Goal: Transaction & Acquisition: Purchase product/service

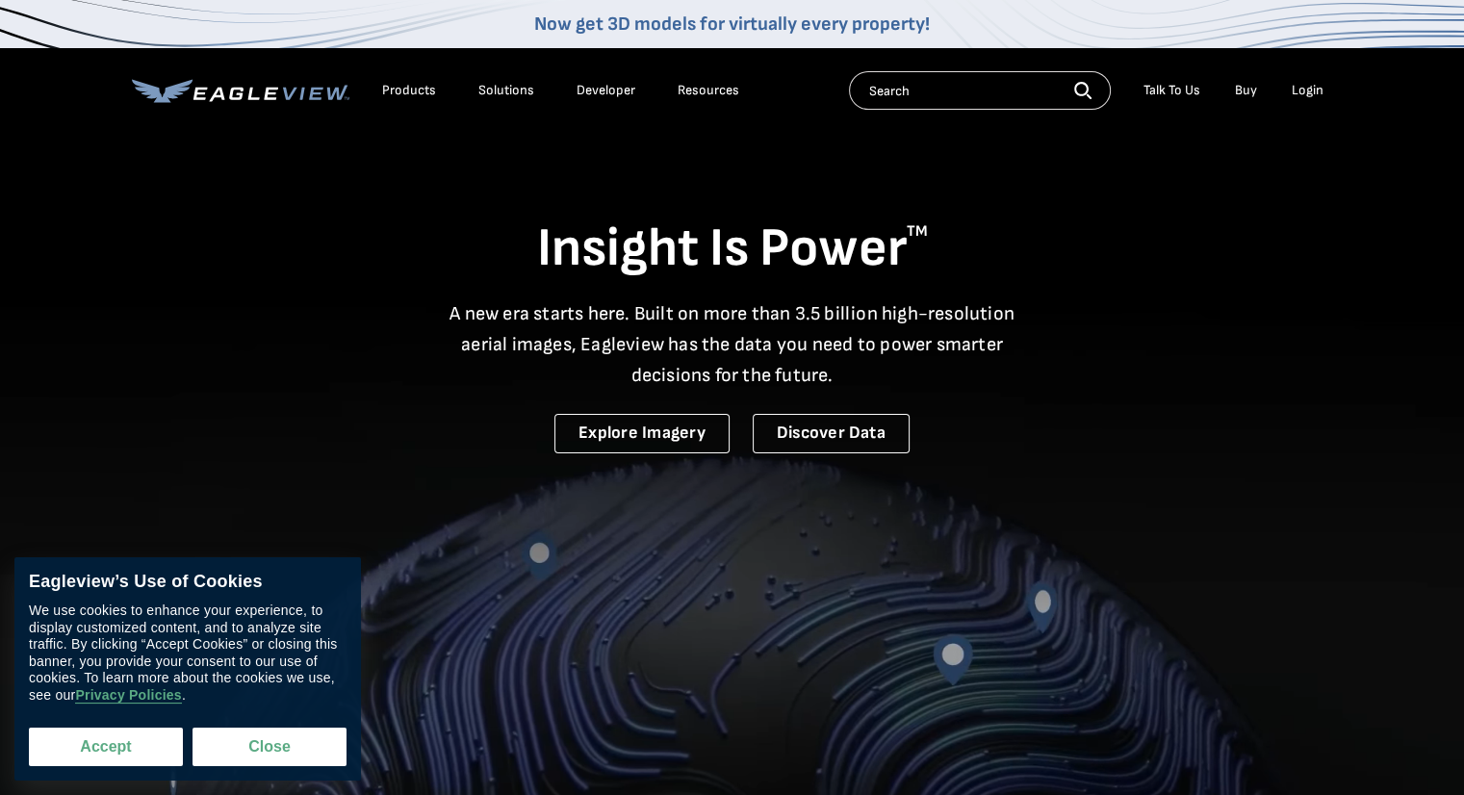
click at [115, 751] on button "Accept" at bounding box center [106, 746] width 154 height 38
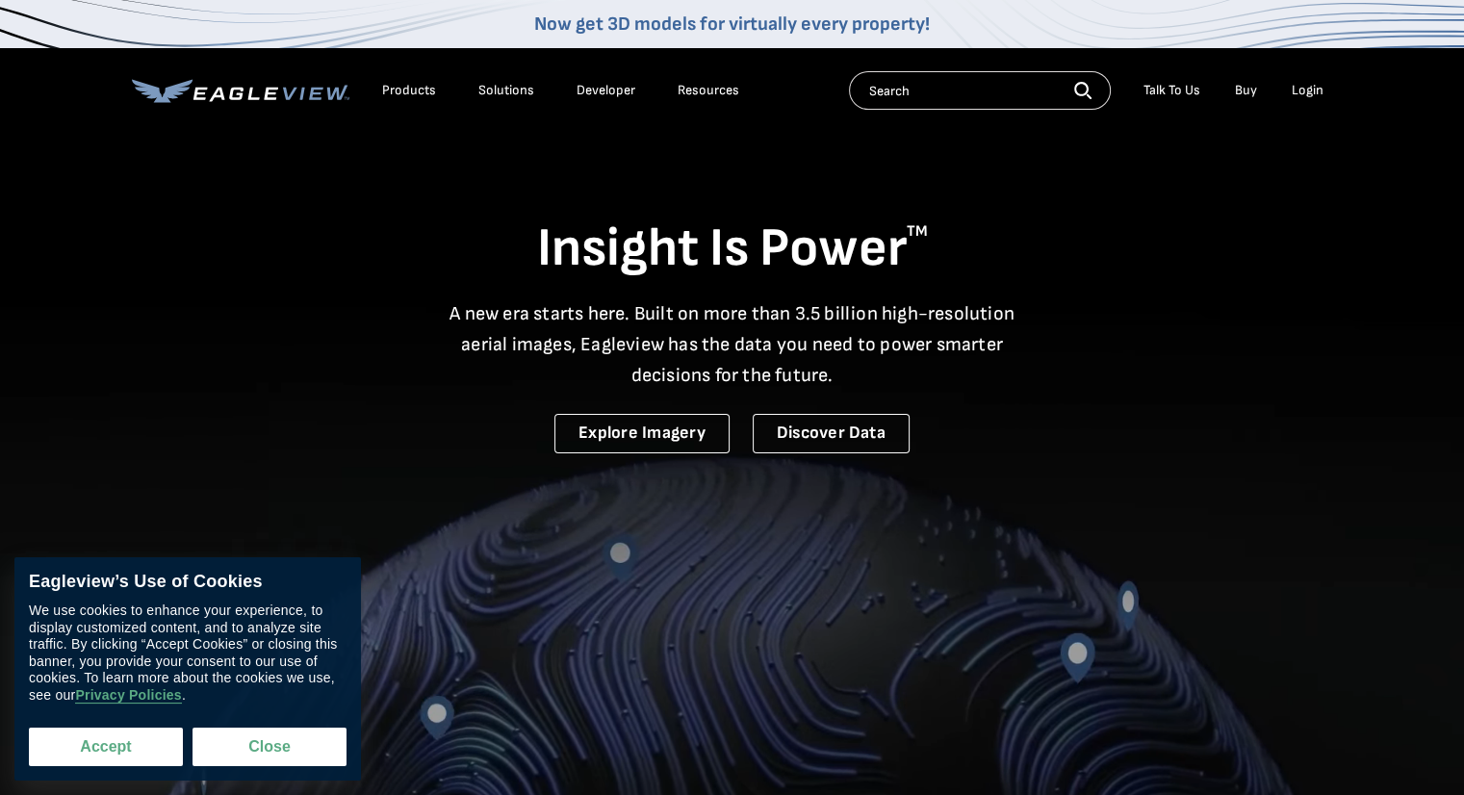
checkbox input "true"
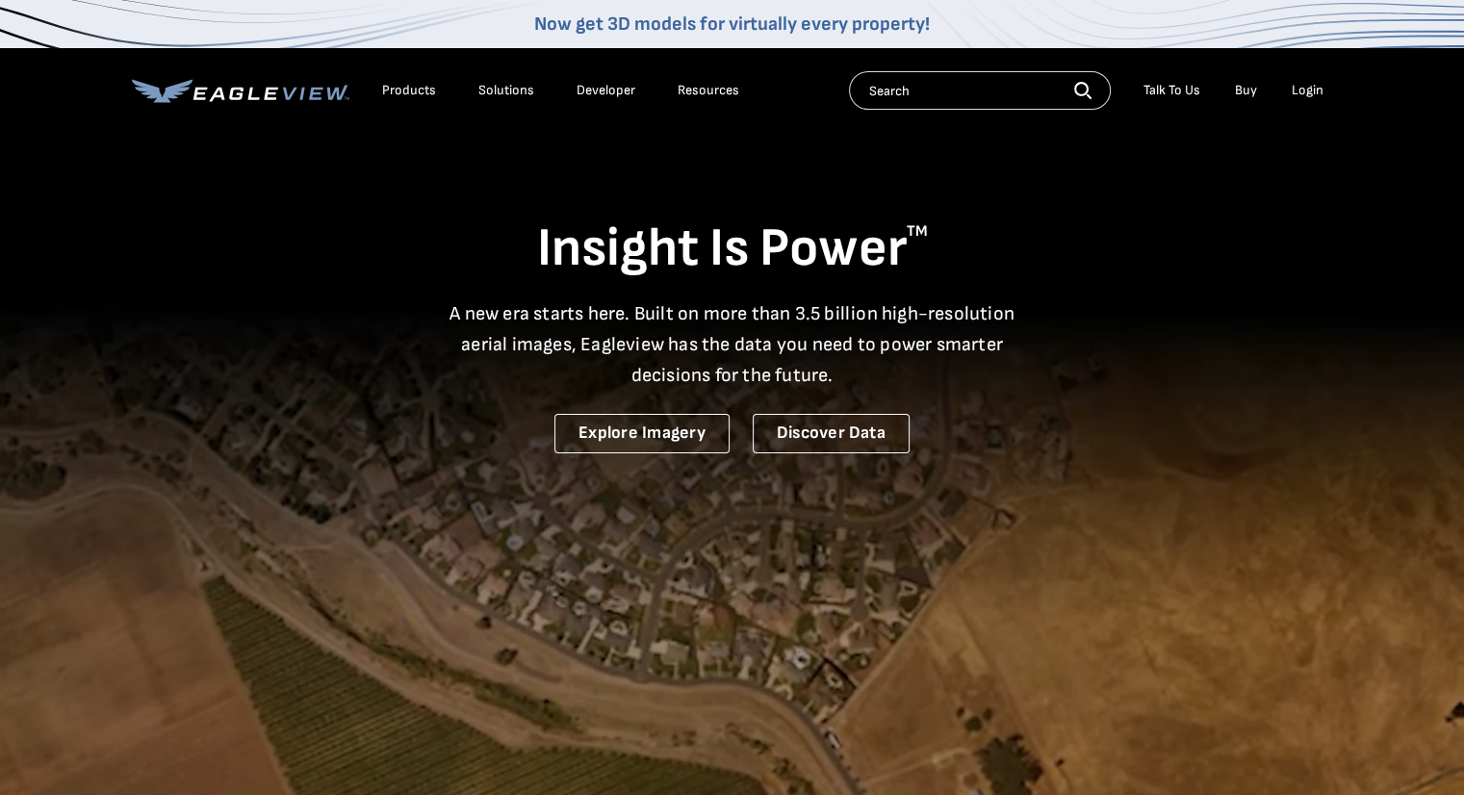
click at [411, 94] on div "Products" at bounding box center [409, 90] width 54 height 17
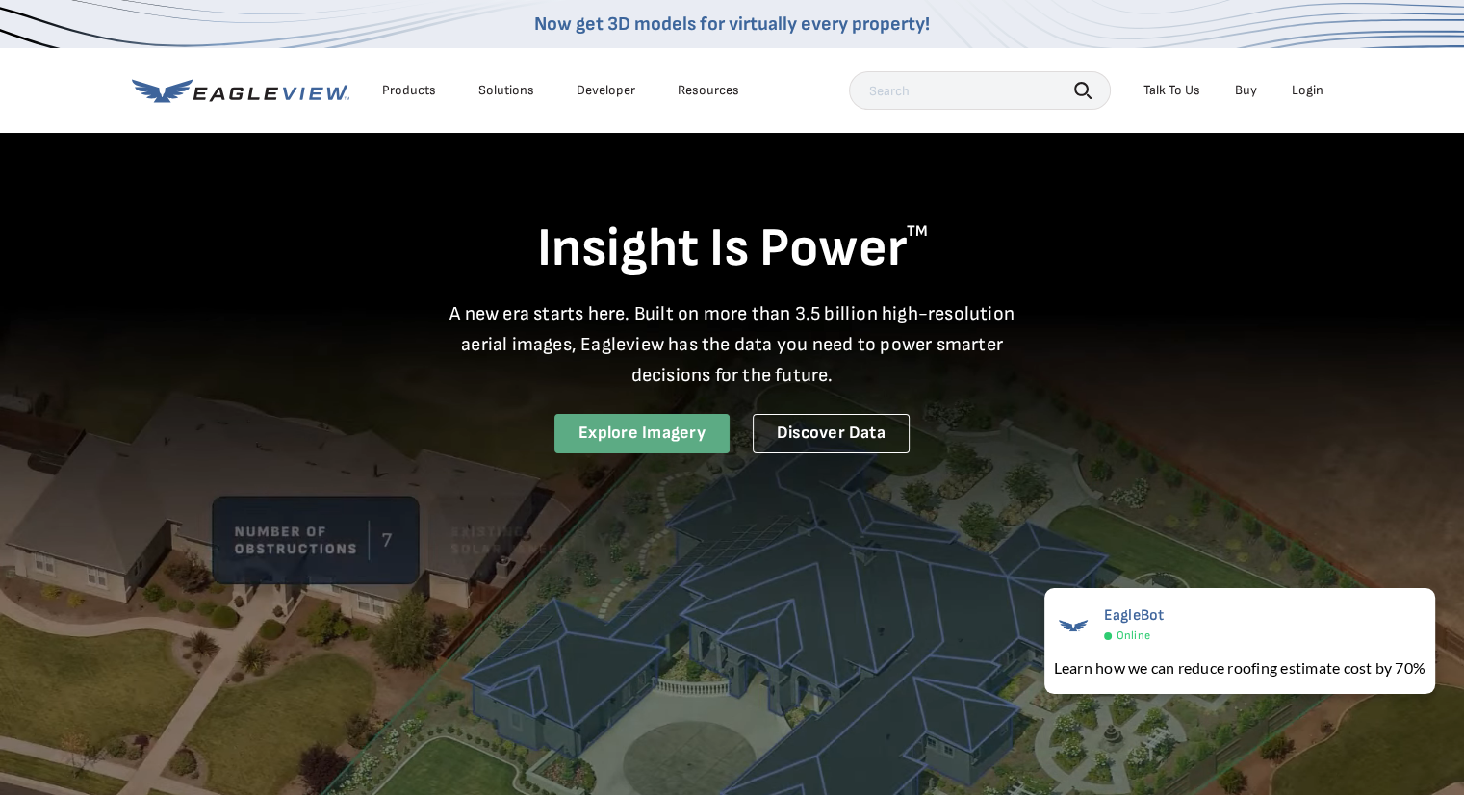
click at [663, 440] on link "Explore Imagery" at bounding box center [641, 433] width 175 height 39
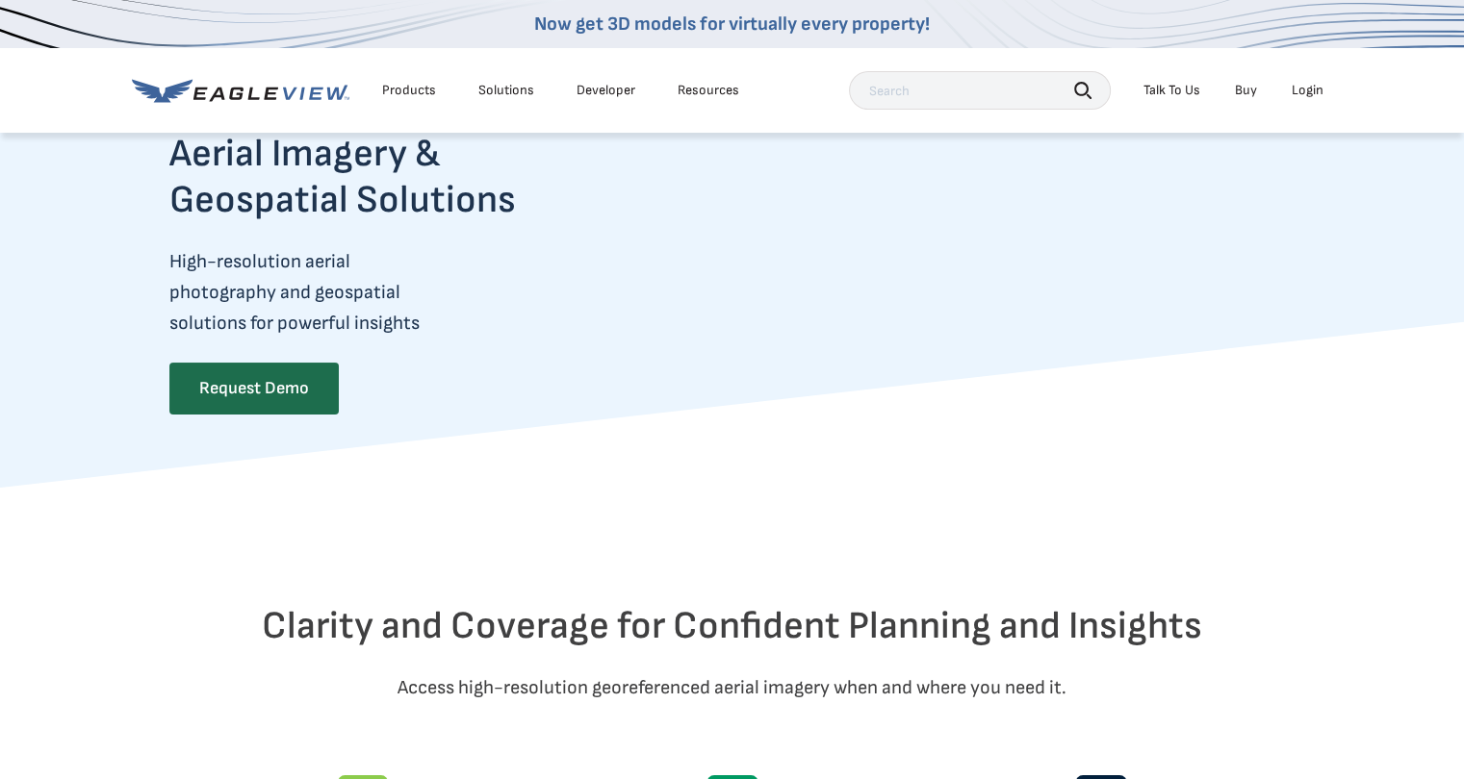
scroll to position [96, 0]
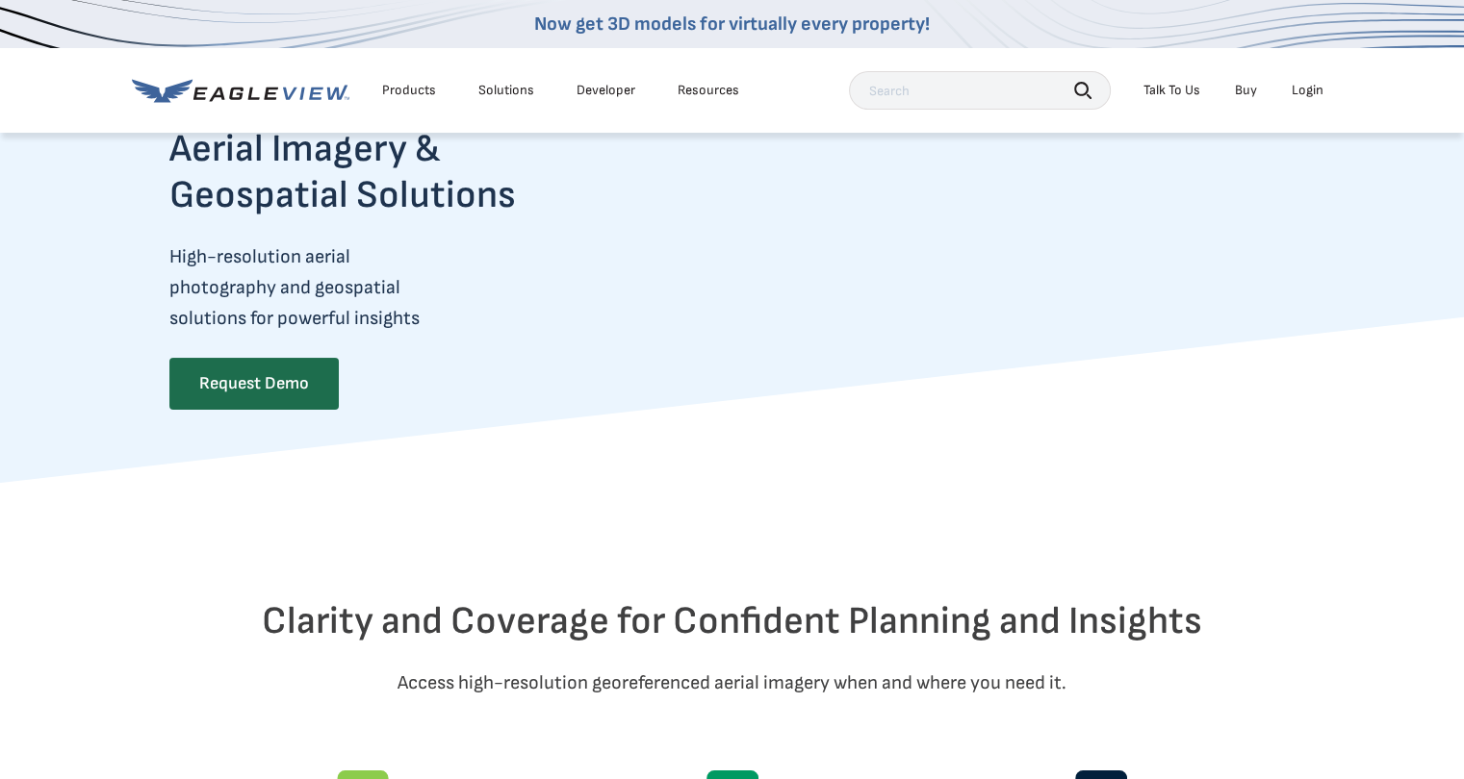
click at [423, 85] on div "Products" at bounding box center [409, 90] width 54 height 17
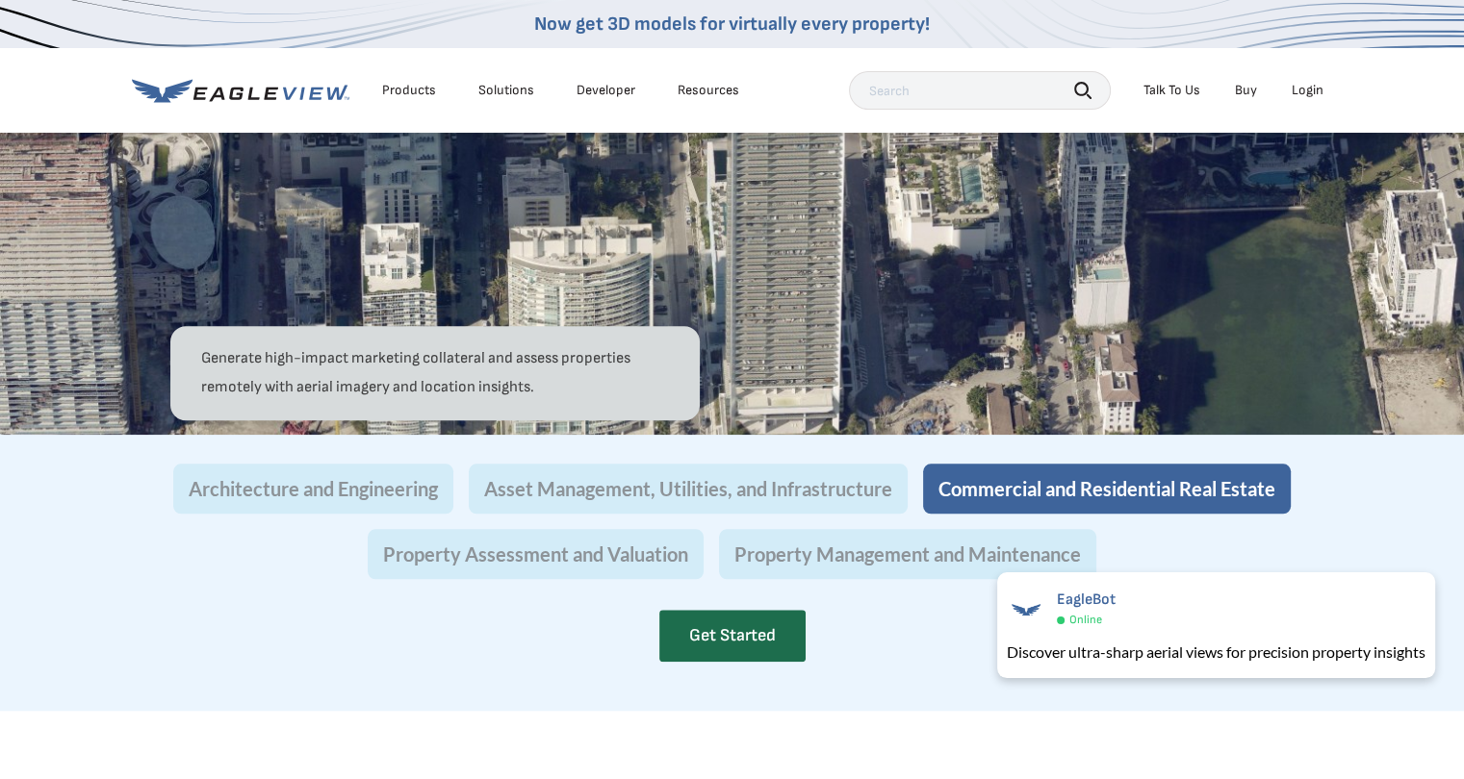
scroll to position [1732, 0]
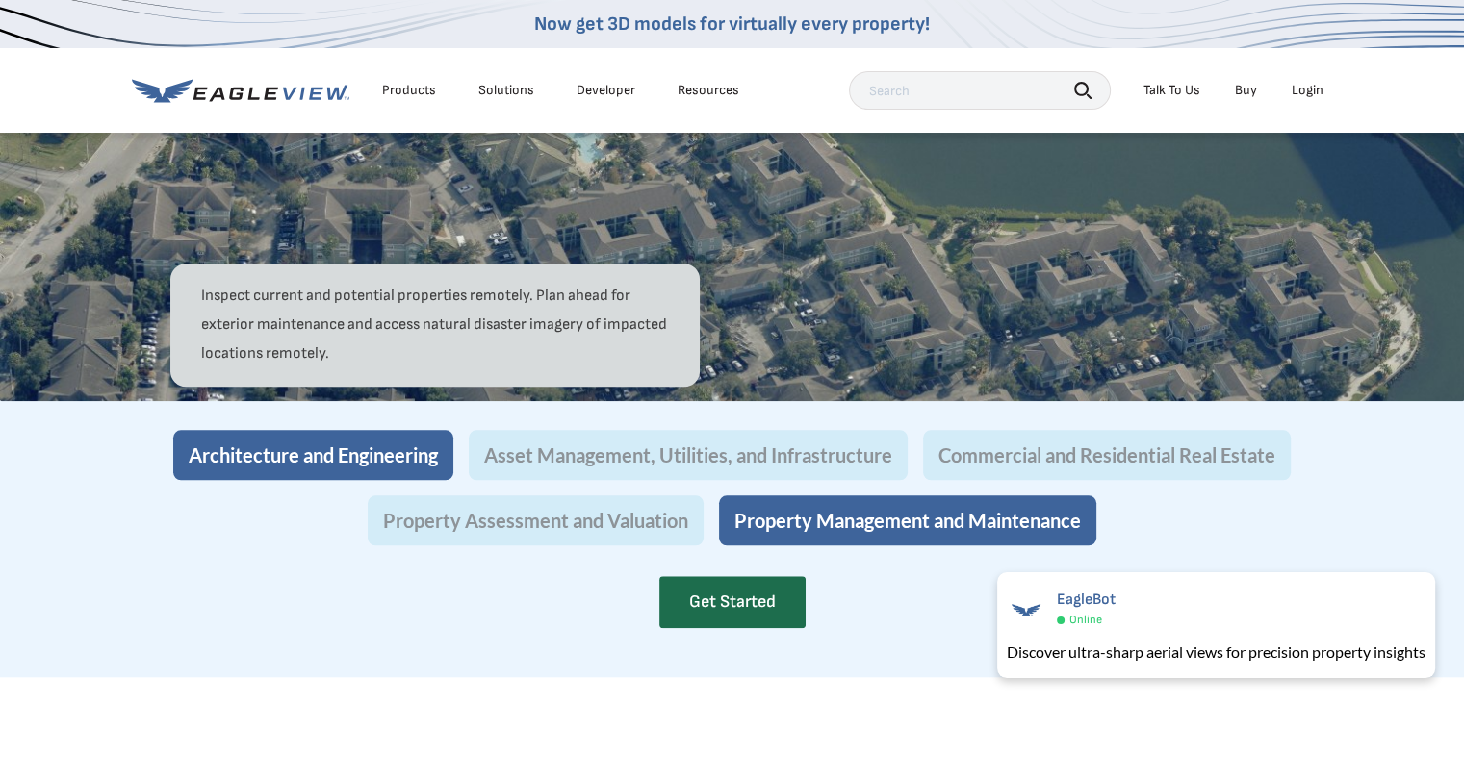
click at [364, 480] on button "Architecture and Engineering" at bounding box center [313, 455] width 280 height 50
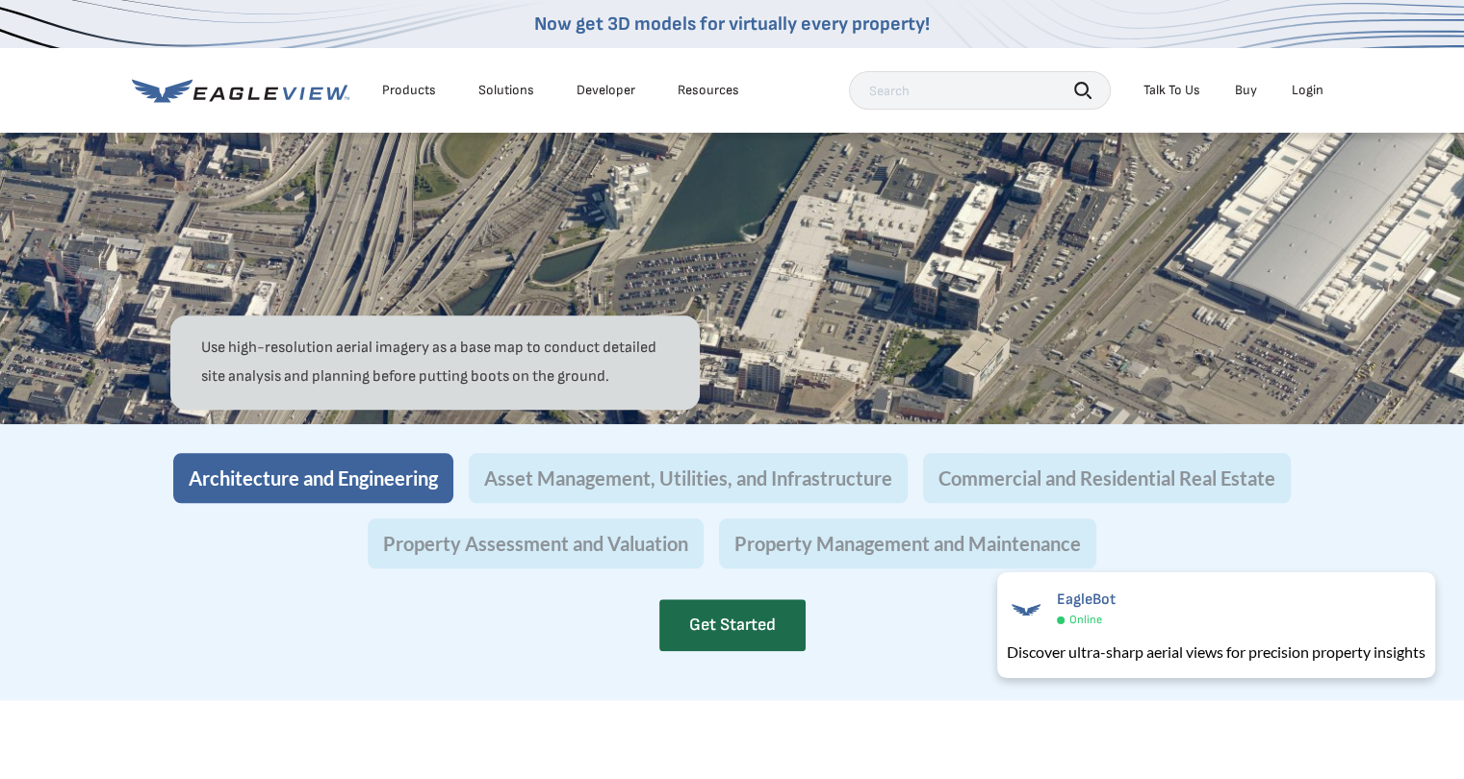
scroll to position [1636, 0]
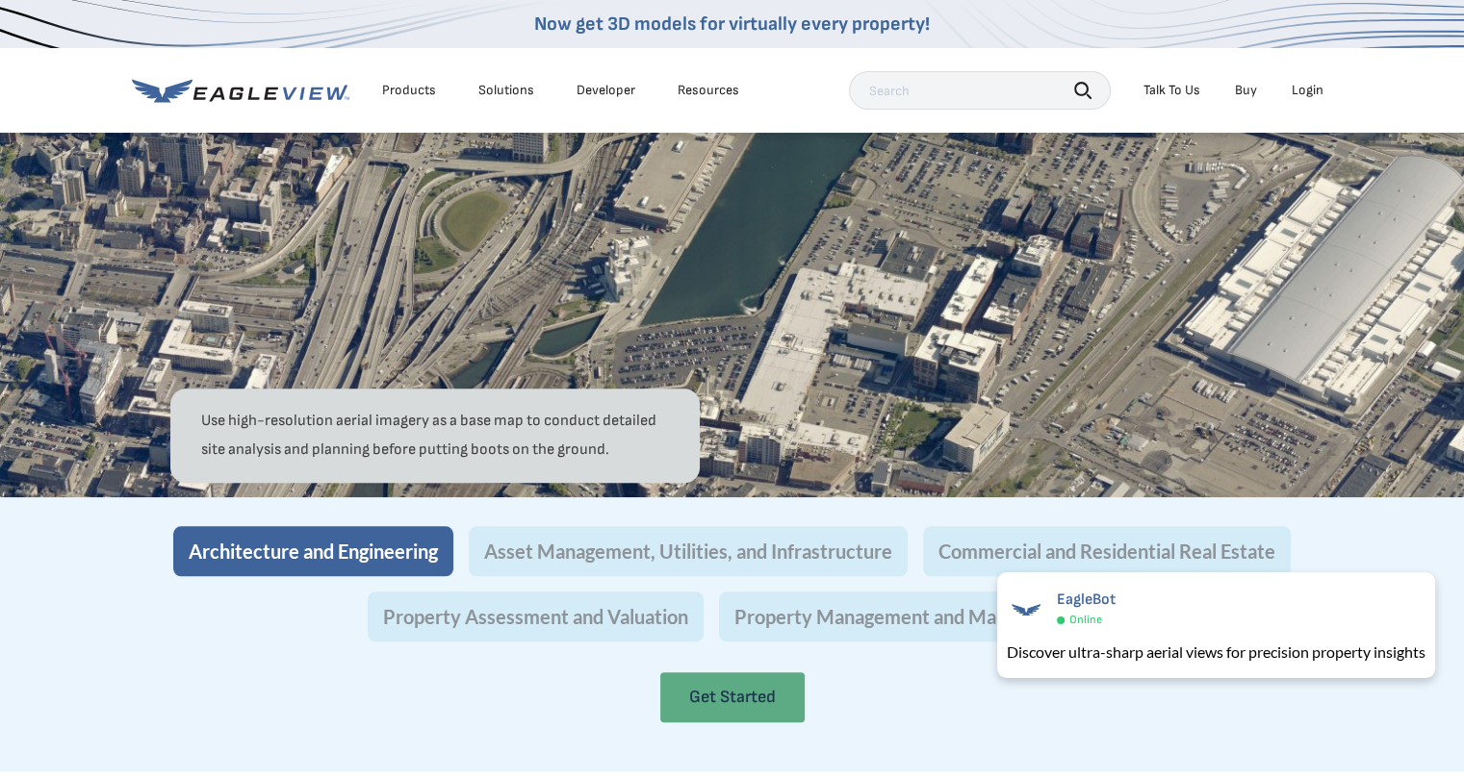
click at [694, 723] on link "Get Started" at bounding box center [732, 698] width 144 height 50
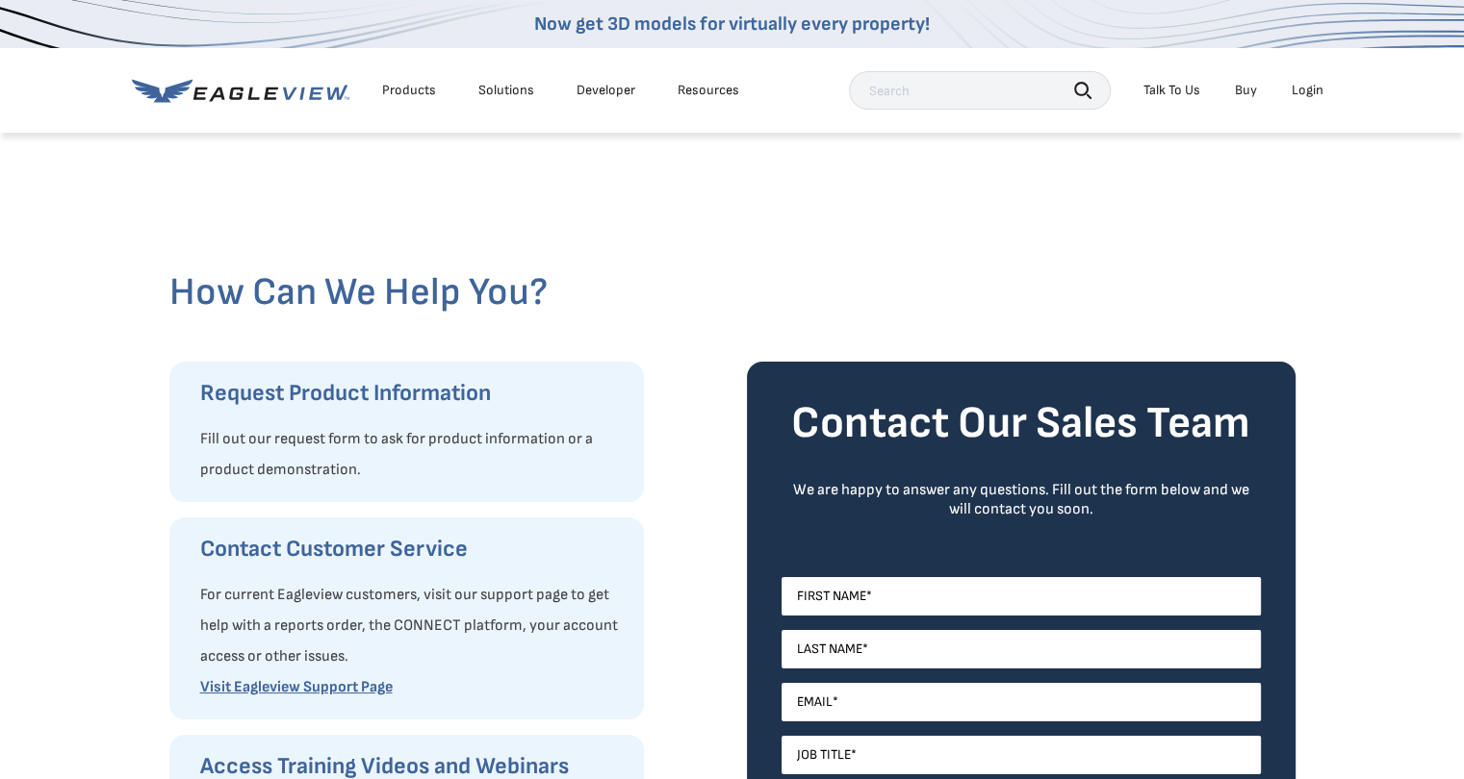
click at [1247, 89] on link "Buy" at bounding box center [1246, 90] width 22 height 17
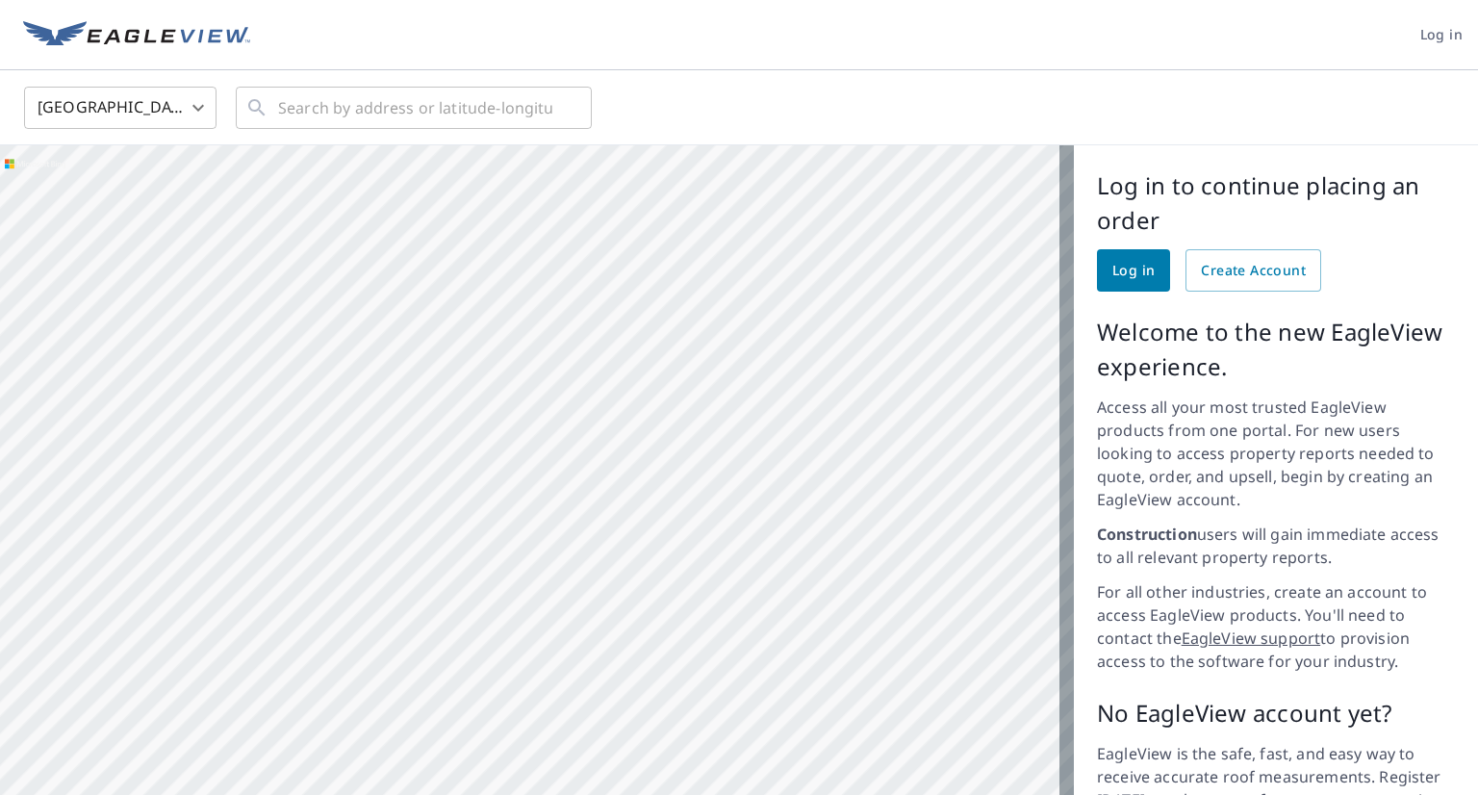
drag, startPoint x: 691, startPoint y: 349, endPoint x: 661, endPoint y: 420, distance: 77.2
drag, startPoint x: 375, startPoint y: 309, endPoint x: 720, endPoint y: 454, distance: 373.9
drag, startPoint x: 420, startPoint y: 394, endPoint x: 593, endPoint y: 290, distance: 202.0
drag, startPoint x: 448, startPoint y: 486, endPoint x: 445, endPoint y: 455, distance: 31.0
click at [412, 391] on div at bounding box center [537, 518] width 1074 height 746
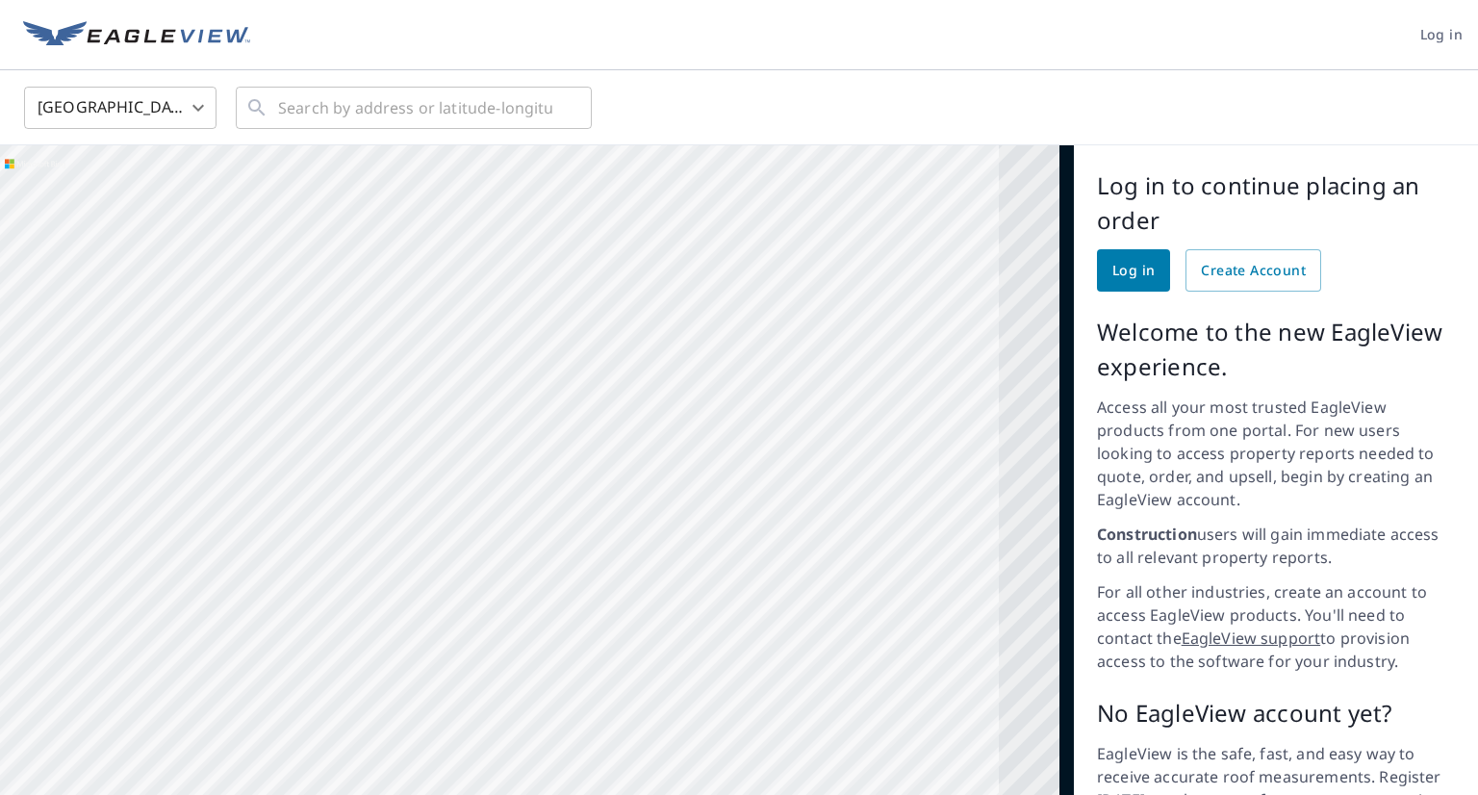
drag, startPoint x: 922, startPoint y: 333, endPoint x: 590, endPoint y: 278, distance: 336.5
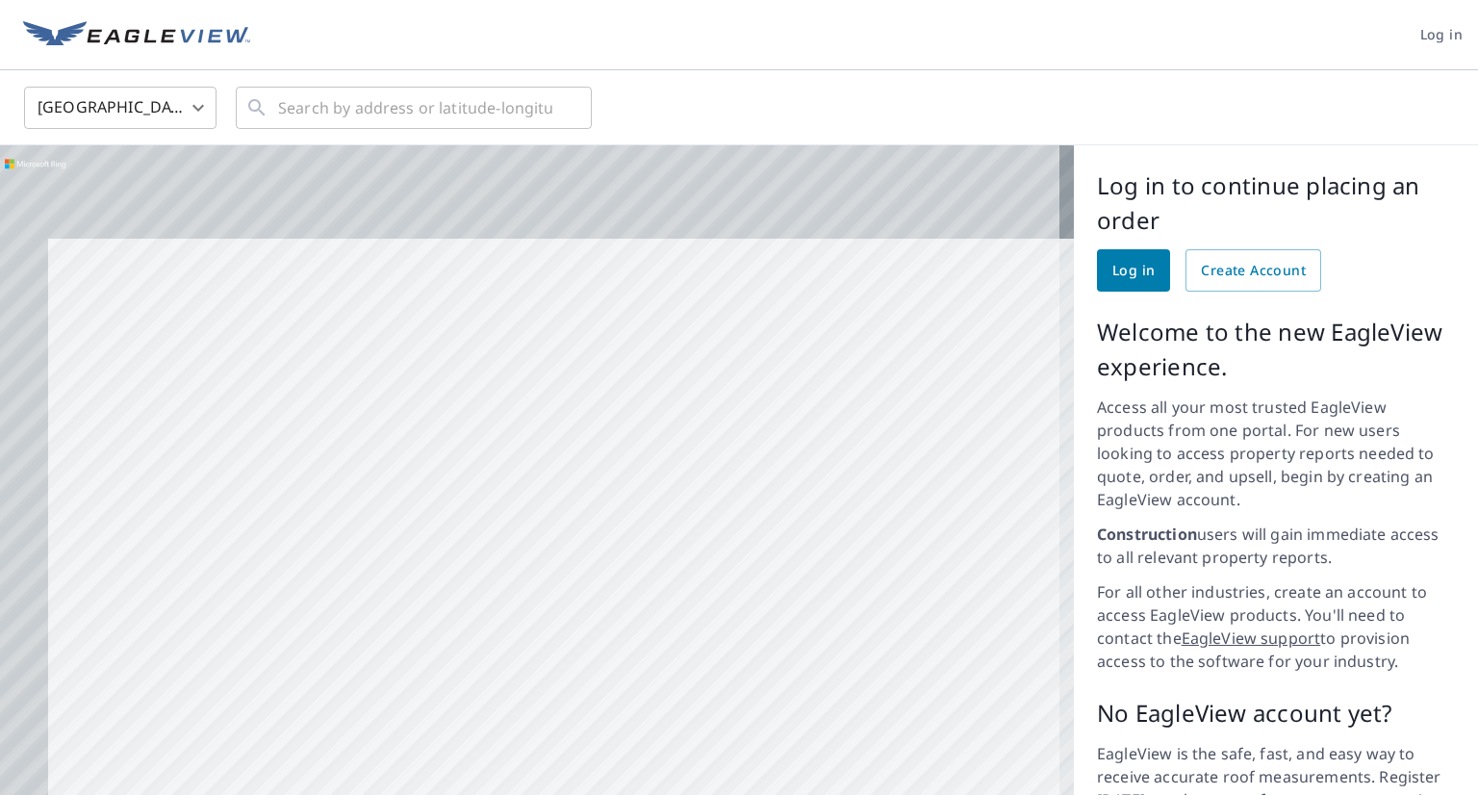
drag, startPoint x: 471, startPoint y: 317, endPoint x: 556, endPoint y: 486, distance: 189.8
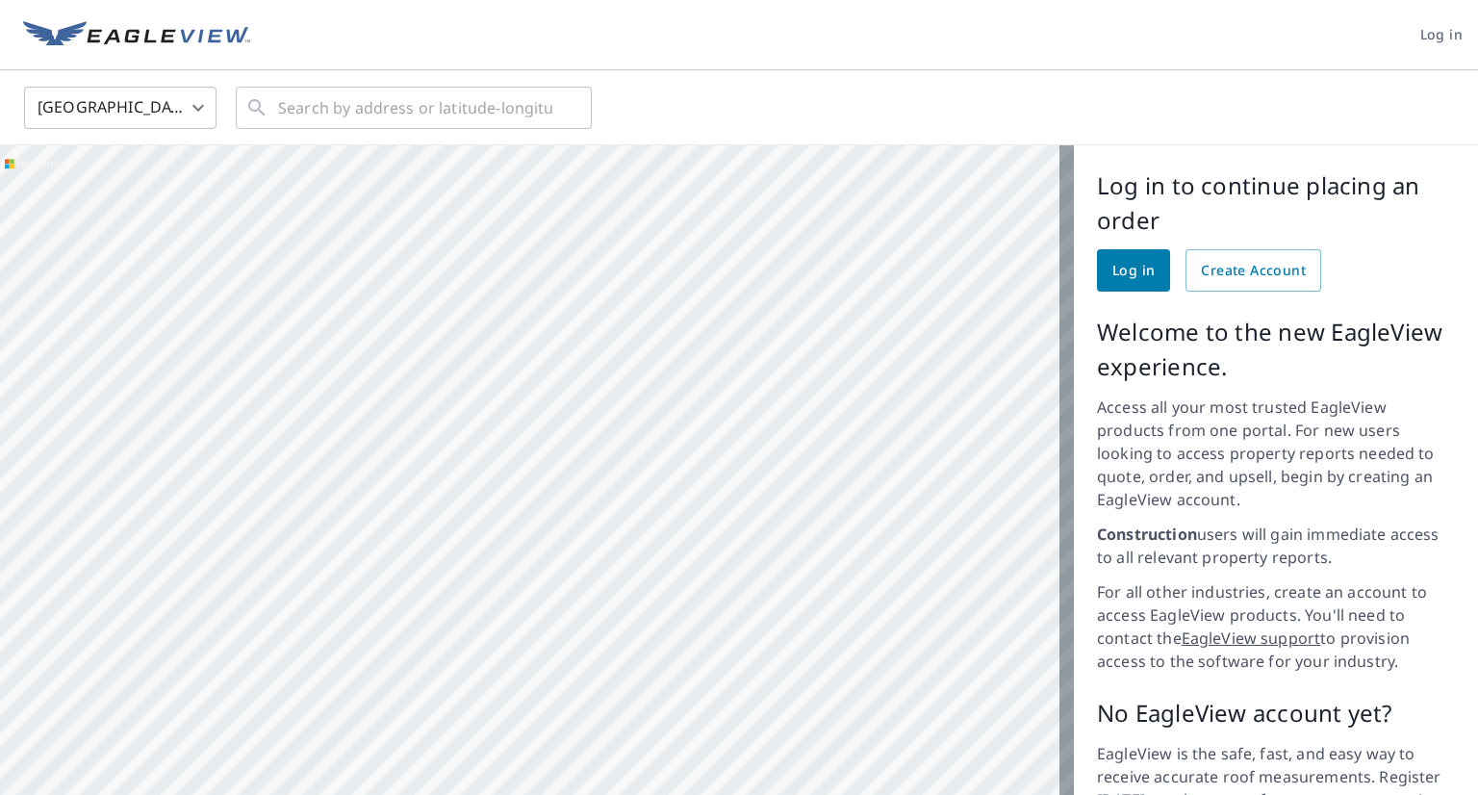
drag, startPoint x: 708, startPoint y: 517, endPoint x: 634, endPoint y: 336, distance: 195.5
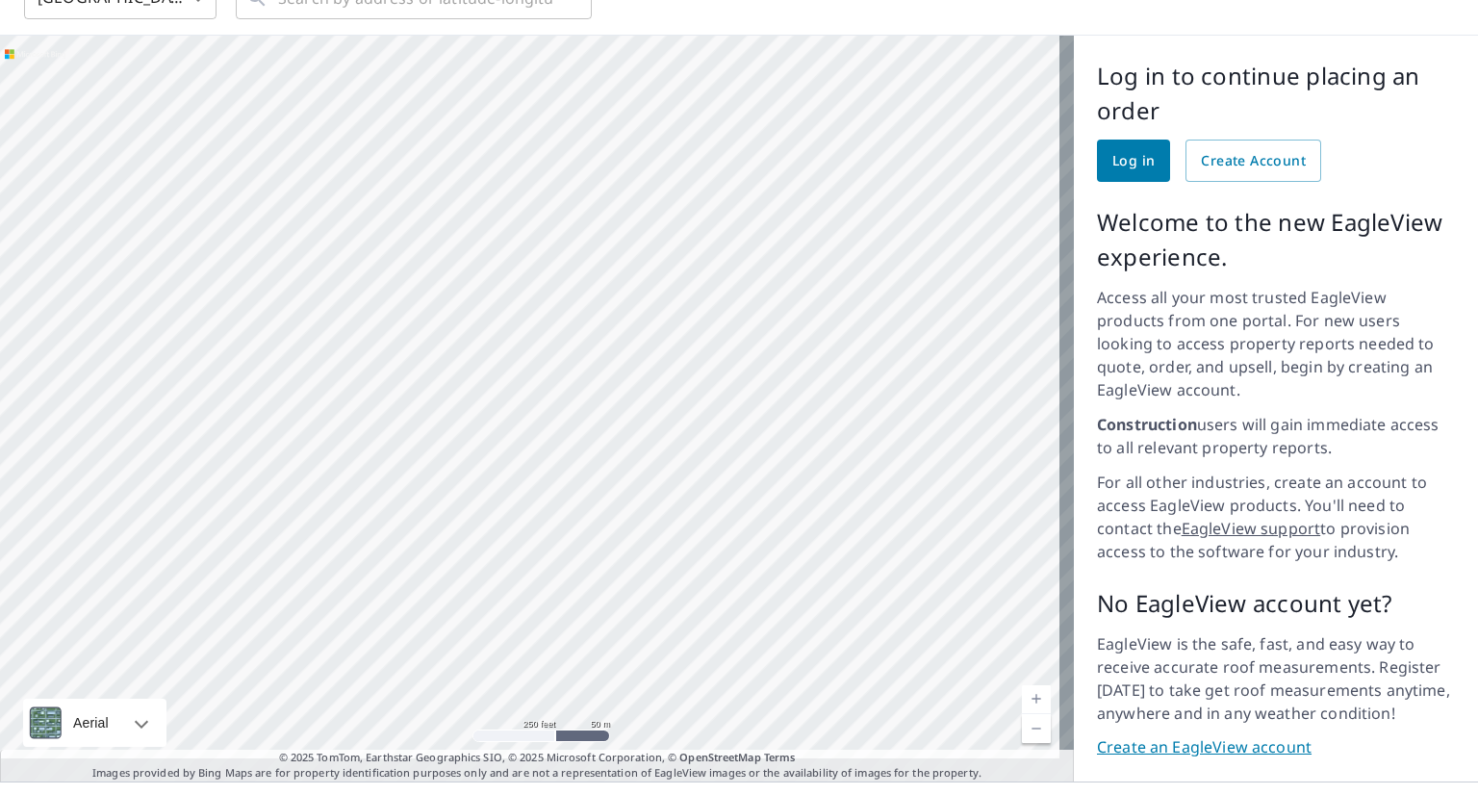
scroll to position [122, 0]
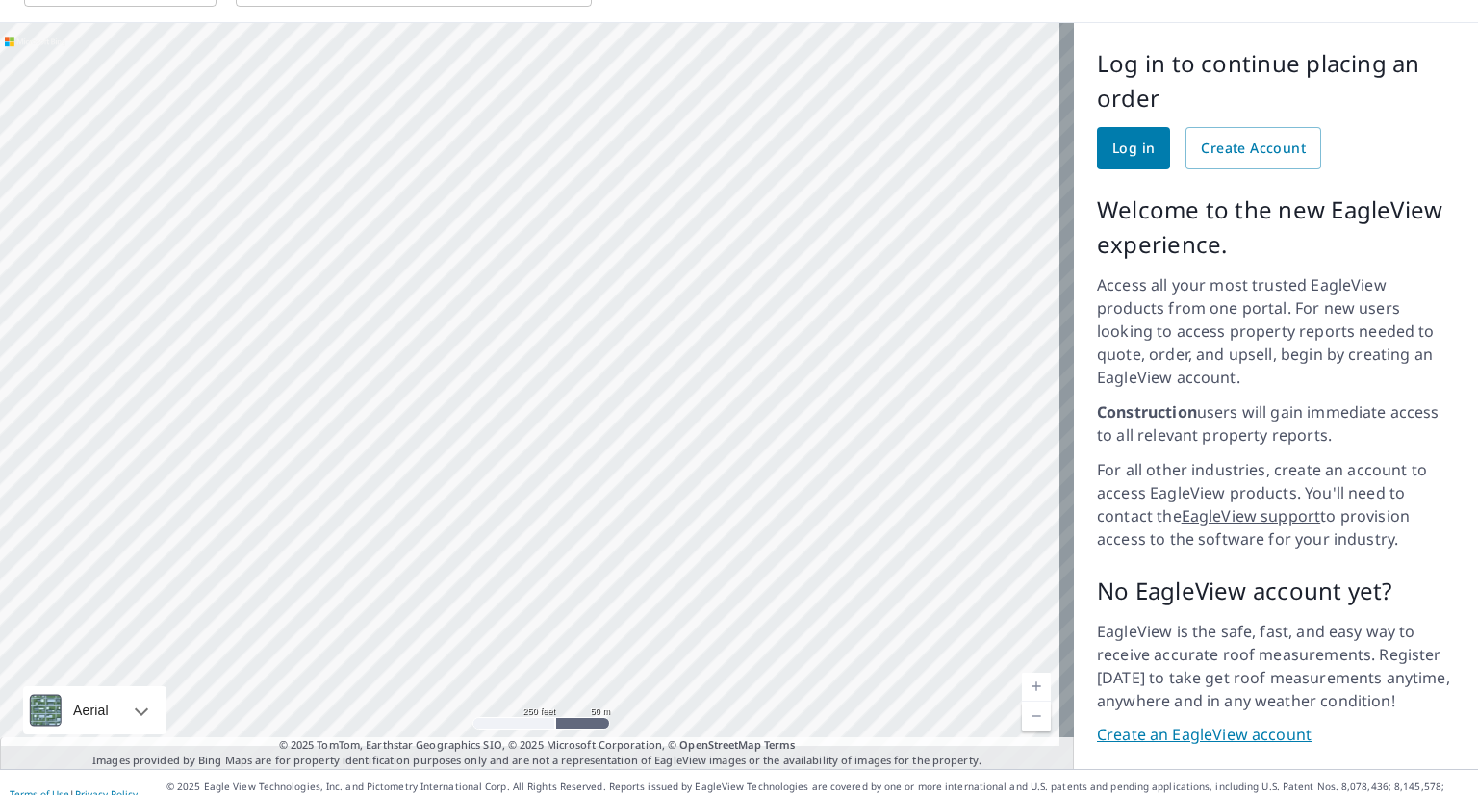
drag, startPoint x: 600, startPoint y: 395, endPoint x: 563, endPoint y: 375, distance: 42.6
click at [563, 375] on div at bounding box center [537, 396] width 1074 height 746
drag, startPoint x: 606, startPoint y: 251, endPoint x: 507, endPoint y: 374, distance: 158.1
